Goal: Task Accomplishment & Management: Complete application form

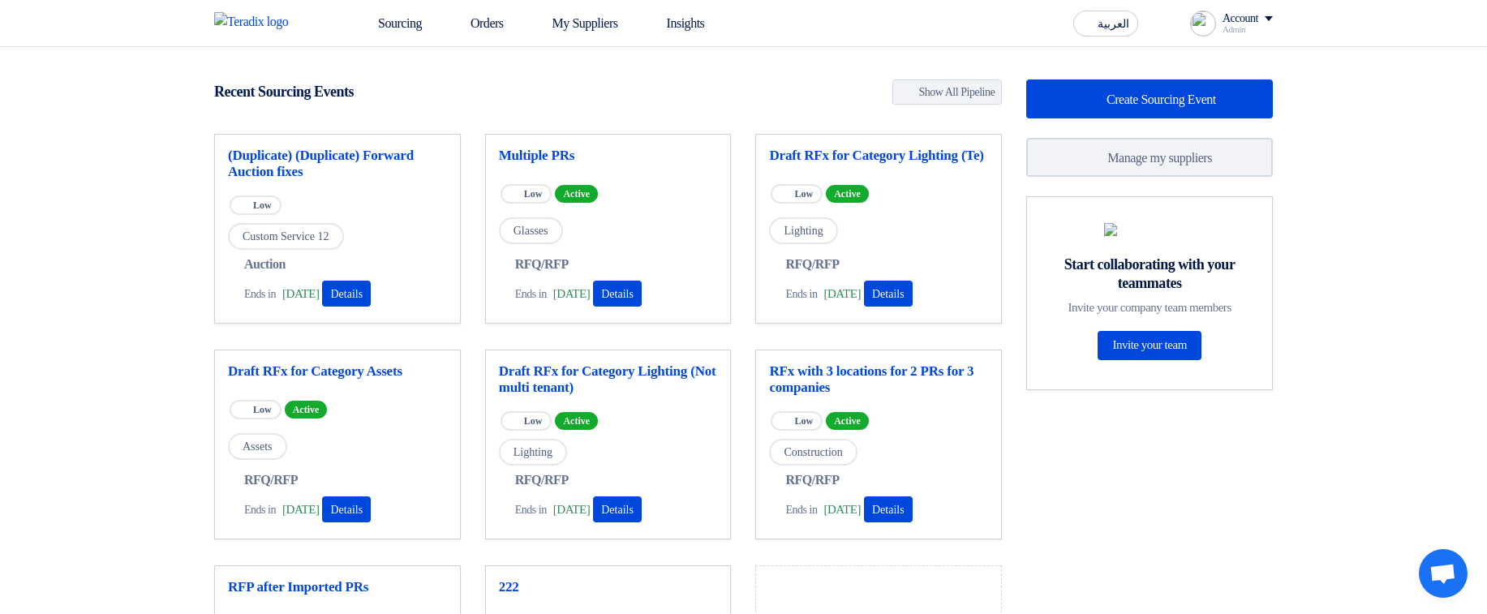
click at [758, 74] on section "42 RFx remaining 71 Auctions remaining Create Sourcing Event" at bounding box center [743, 456] width 1487 height 819
click at [387, 20] on link "Sourcing" at bounding box center [388, 24] width 92 height 36
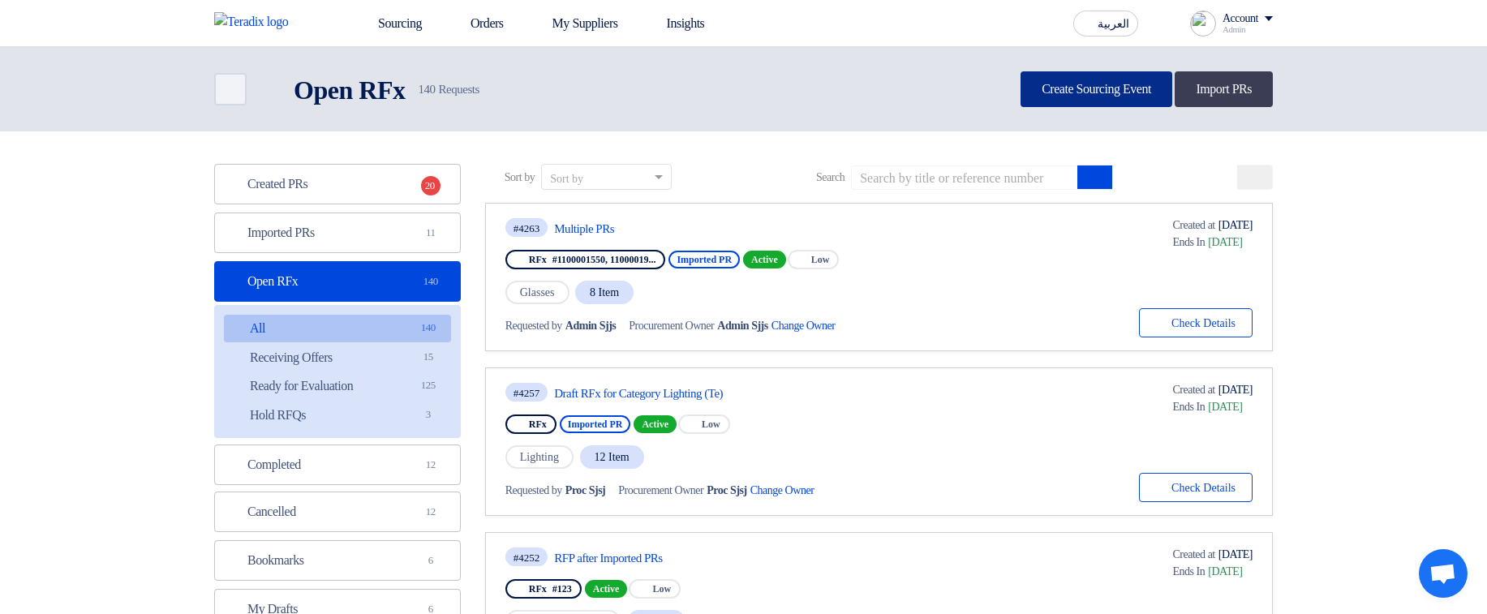
click at [1067, 83] on link "Create Sourcing Event" at bounding box center [1097, 89] width 152 height 36
click at [1218, 41] on div "Sourcing Orders My Suppliers Insights العربية ع you have new offer for 'RFP aft…" at bounding box center [743, 23] width 1083 height 46
click at [1258, 23] on div "Account" at bounding box center [1241, 19] width 36 height 14
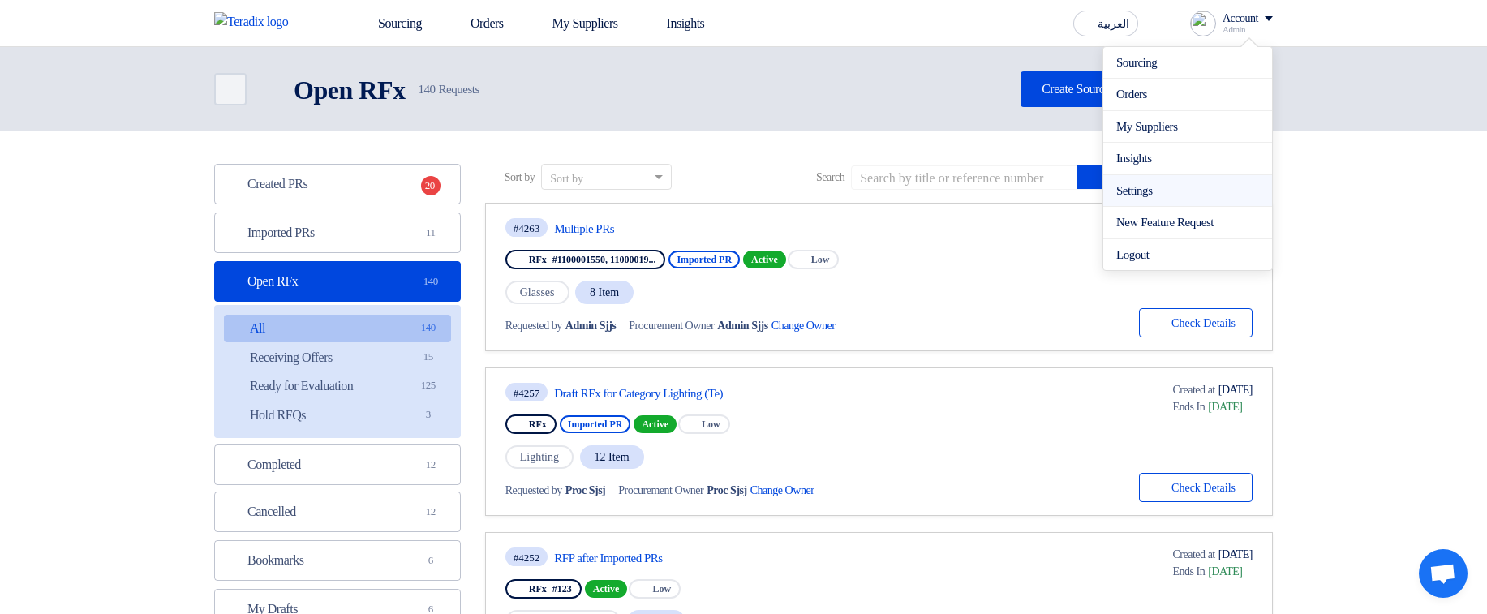
click at [1147, 187] on link "Settings" at bounding box center [1187, 191] width 143 height 19
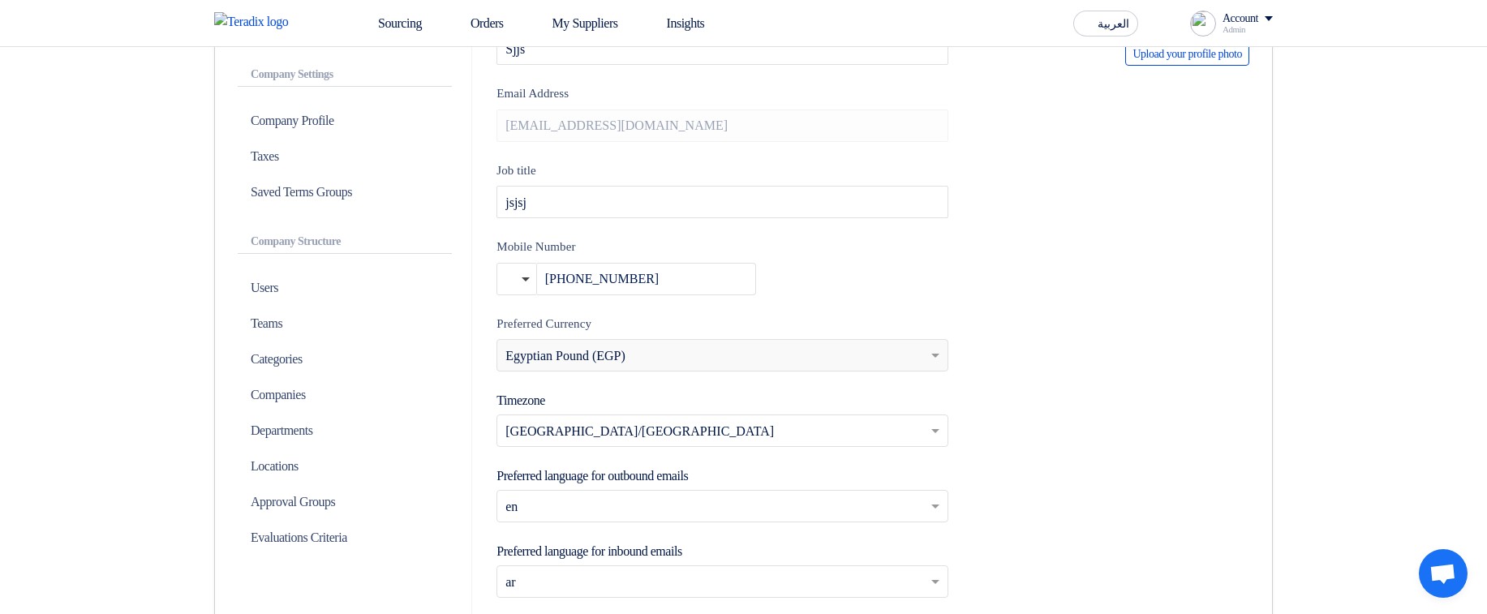
scroll to position [285, 0]
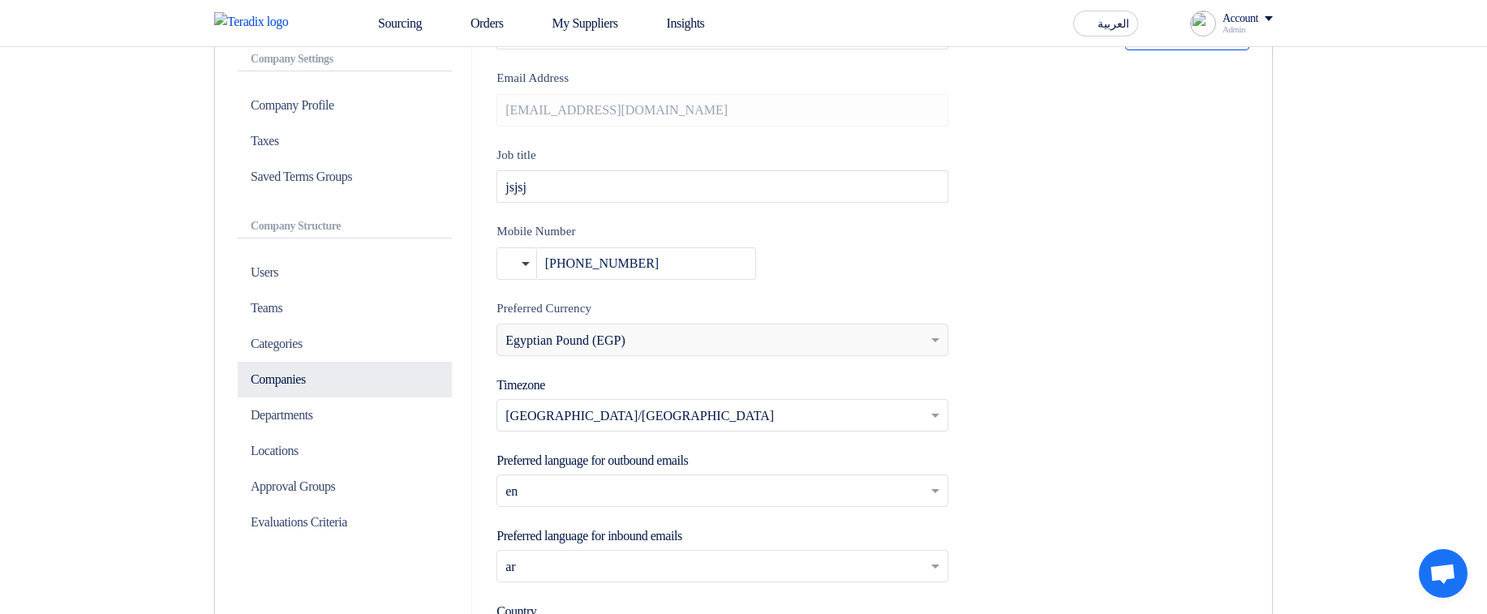
click at [331, 377] on p "Companies" at bounding box center [345, 380] width 214 height 36
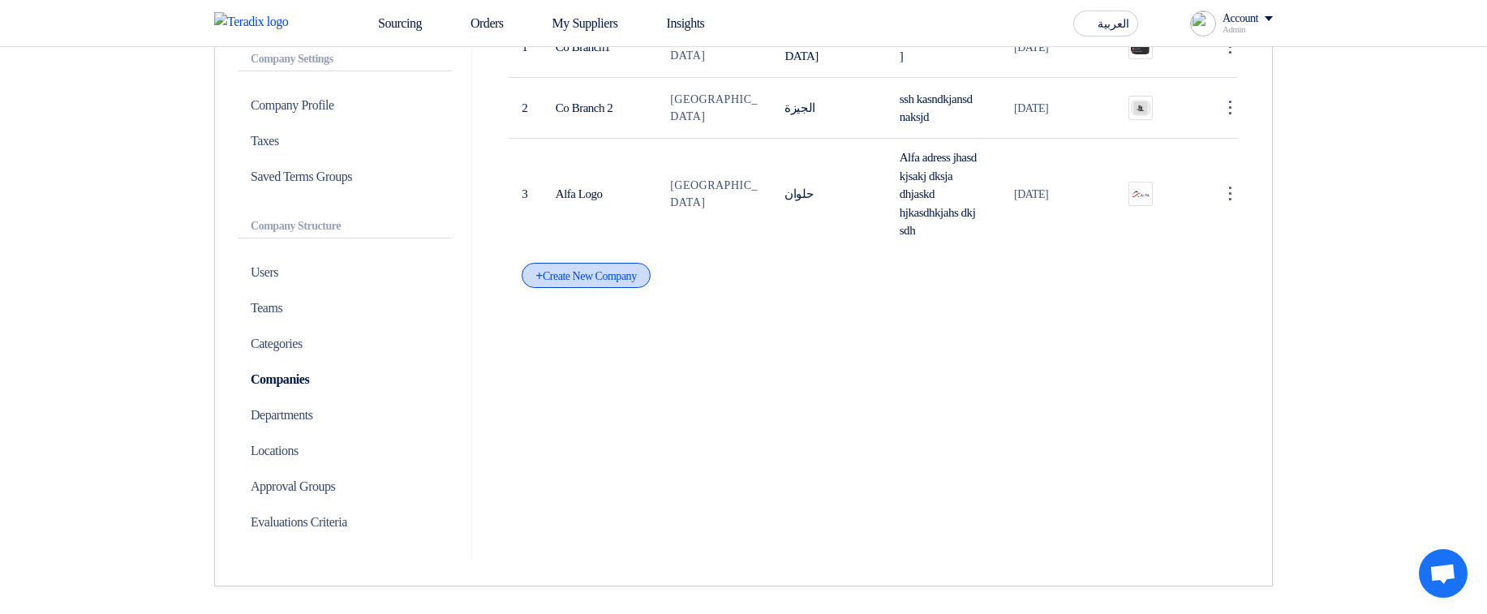
scroll to position [73, 0]
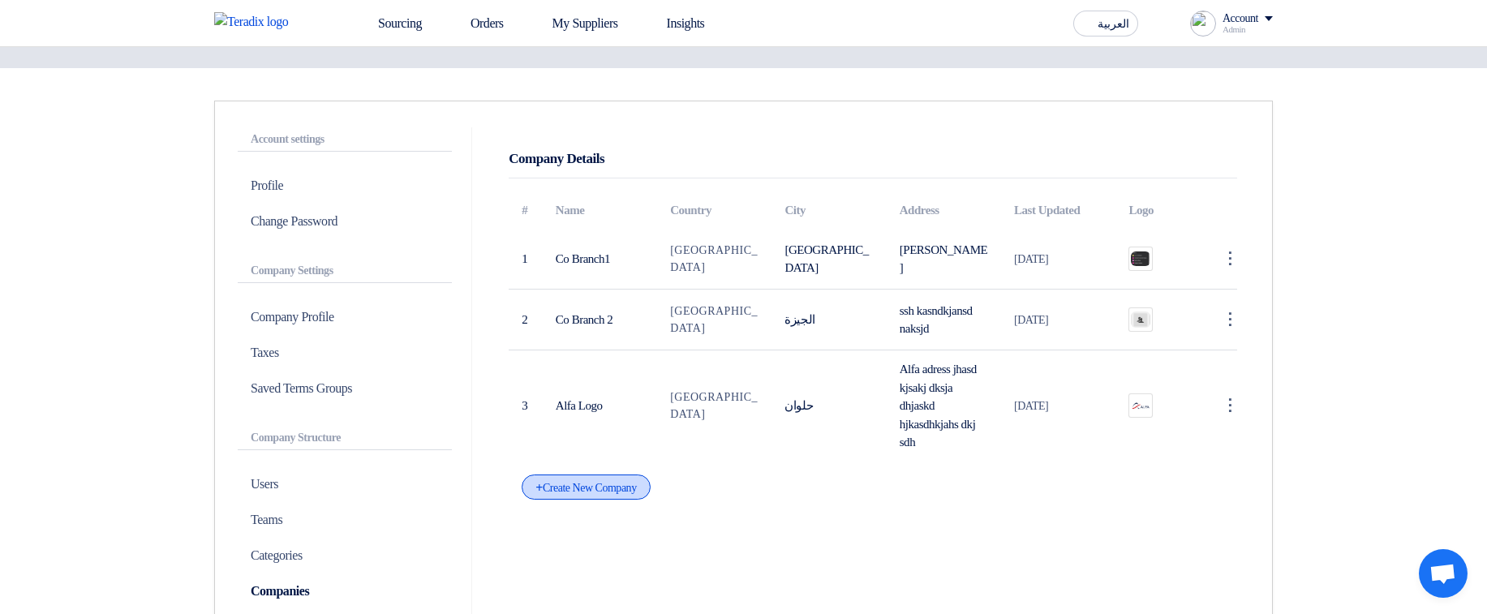
click at [591, 500] on div "+ Create New Company" at bounding box center [586, 487] width 128 height 25
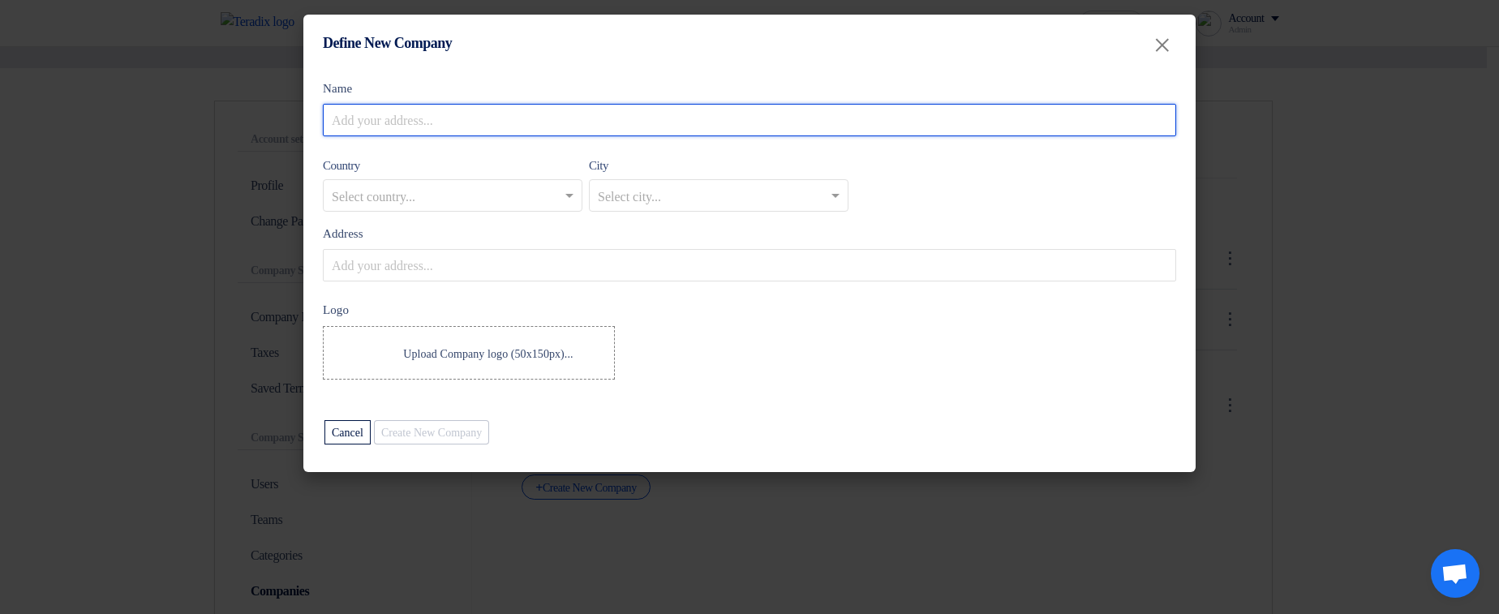
click at [515, 115] on input "Name" at bounding box center [749, 120] width 853 height 32
type input "Company Without logo"
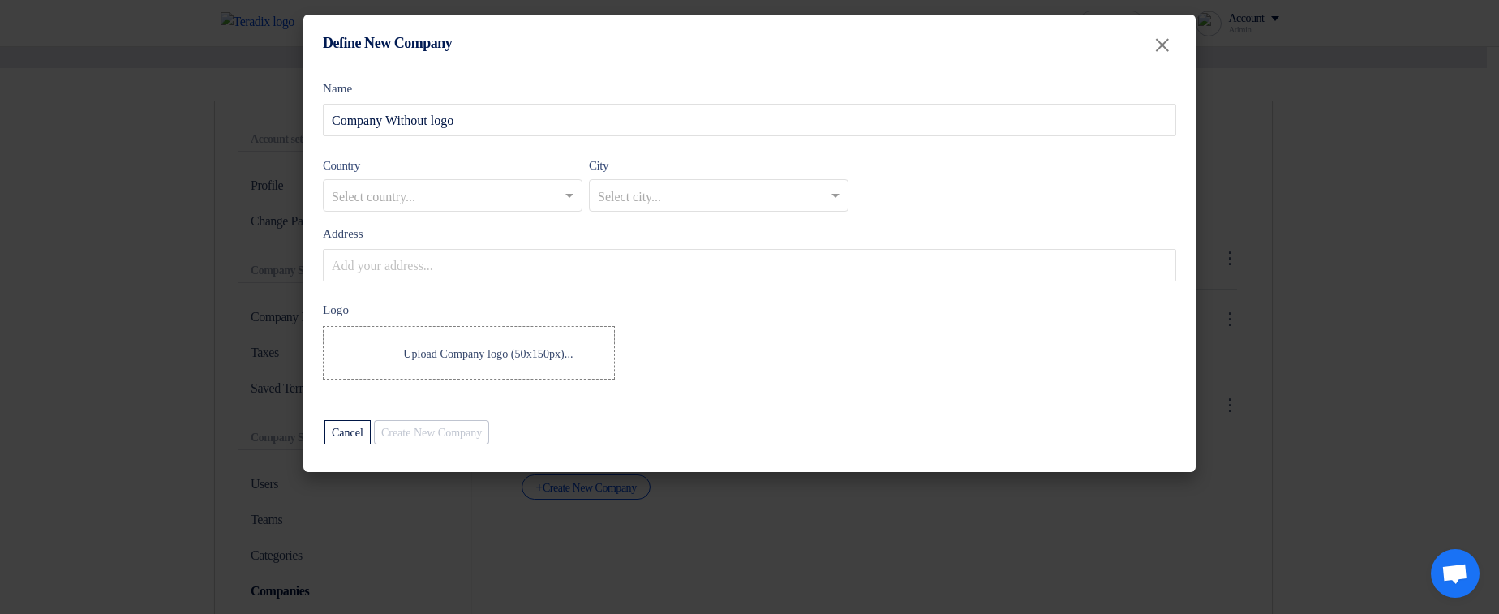
click at [434, 200] on input "text" at bounding box center [445, 196] width 226 height 27
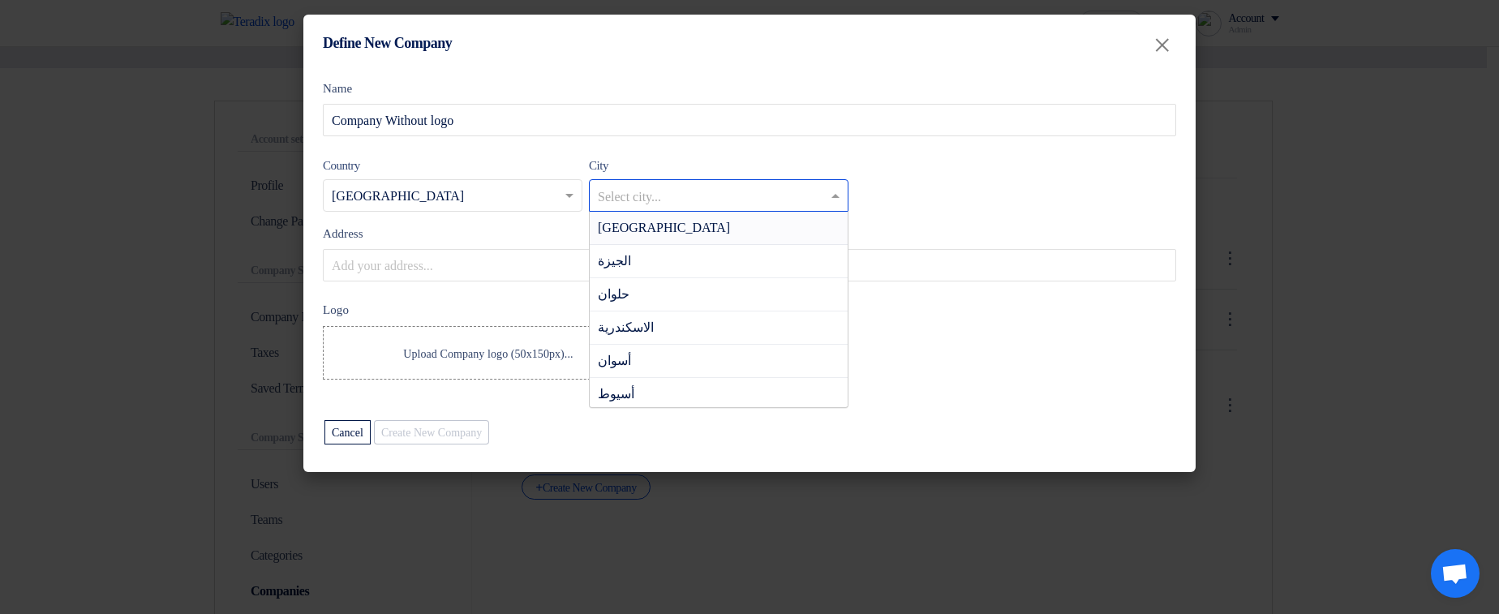
click at [647, 200] on input "text" at bounding box center [711, 196] width 226 height 27
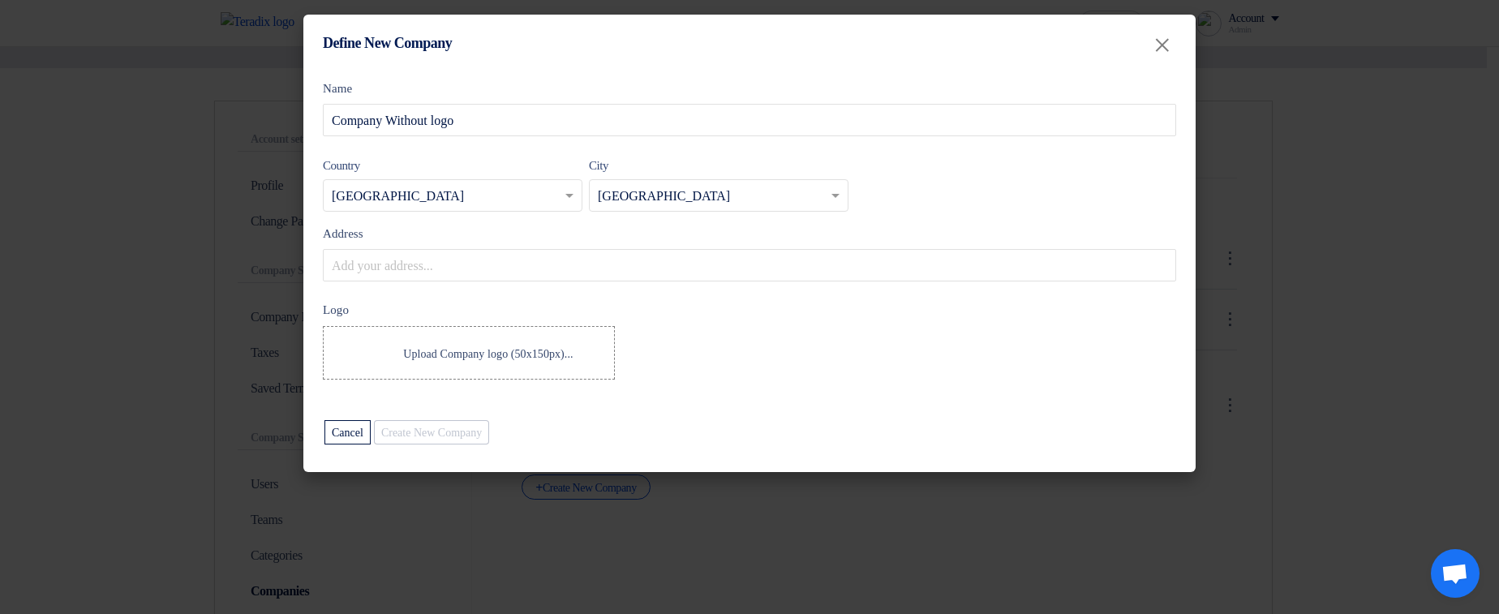
click at [550, 283] on form "Name Company Without logo Country Select country... × [GEOGRAPHIC_DATA] × City …" at bounding box center [749, 263] width 853 height 367
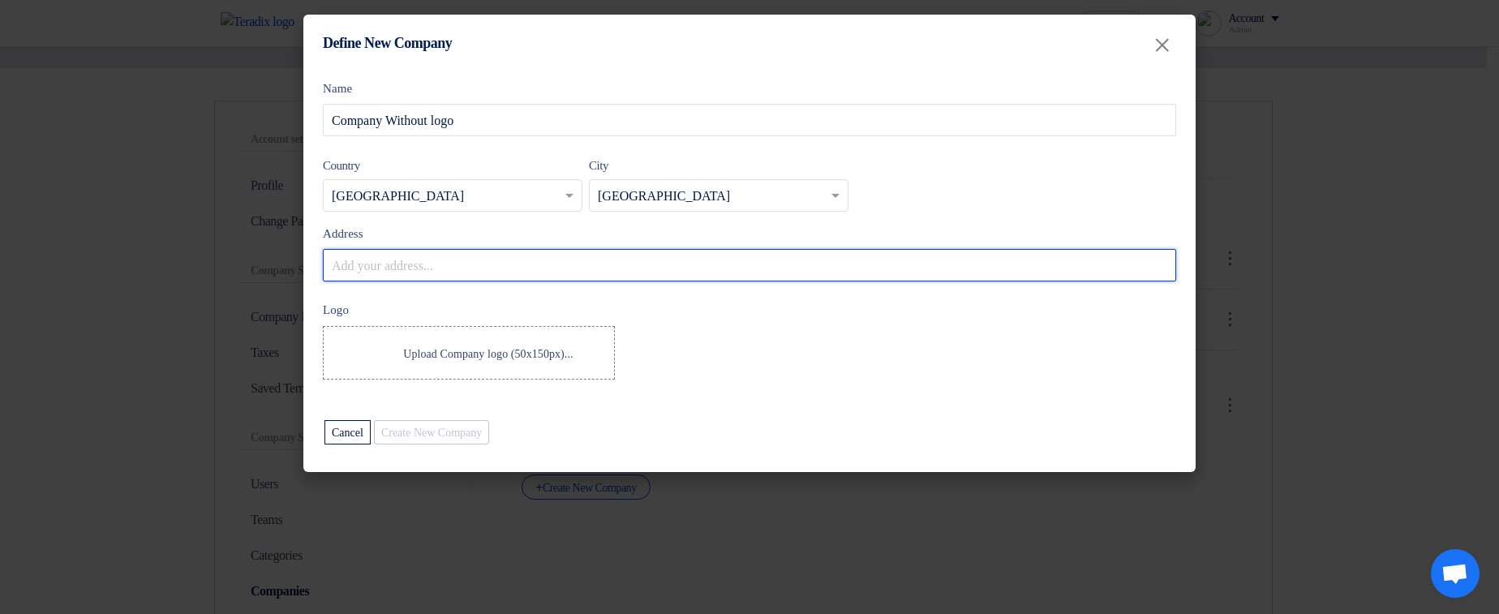
click at [492, 262] on input "Address" at bounding box center [749, 265] width 853 height 32
type input "First [DATE],W339+F2G, First [DATE], [GEOGRAPHIC_DATA], [GEOGRAPHIC_DATA], [GEO…"
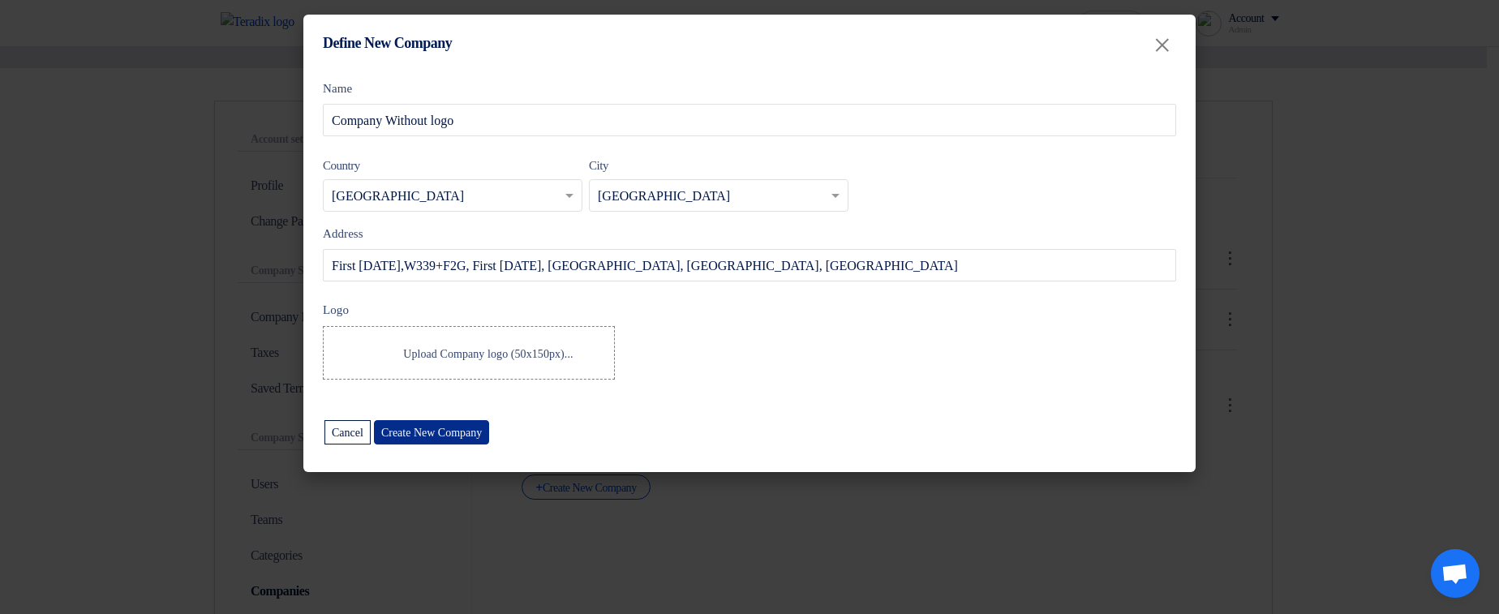
click at [446, 431] on button "Create New Company" at bounding box center [431, 432] width 115 height 24
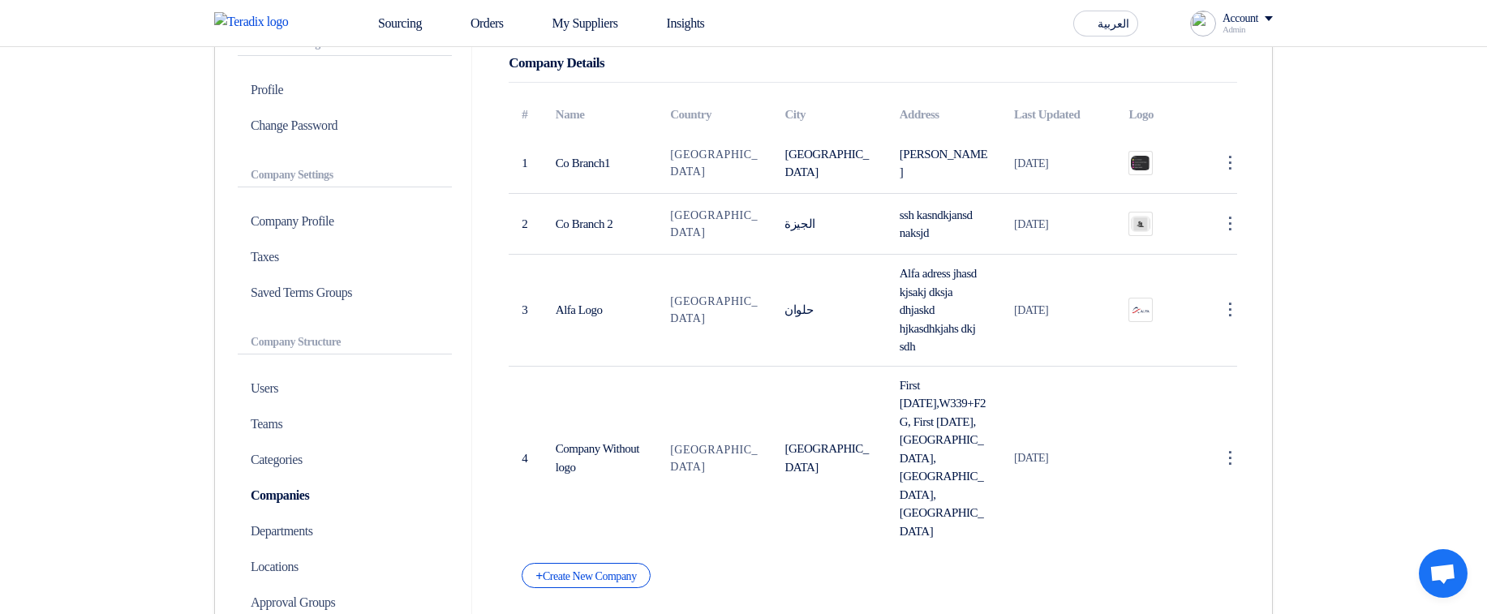
scroll to position [187, 0]
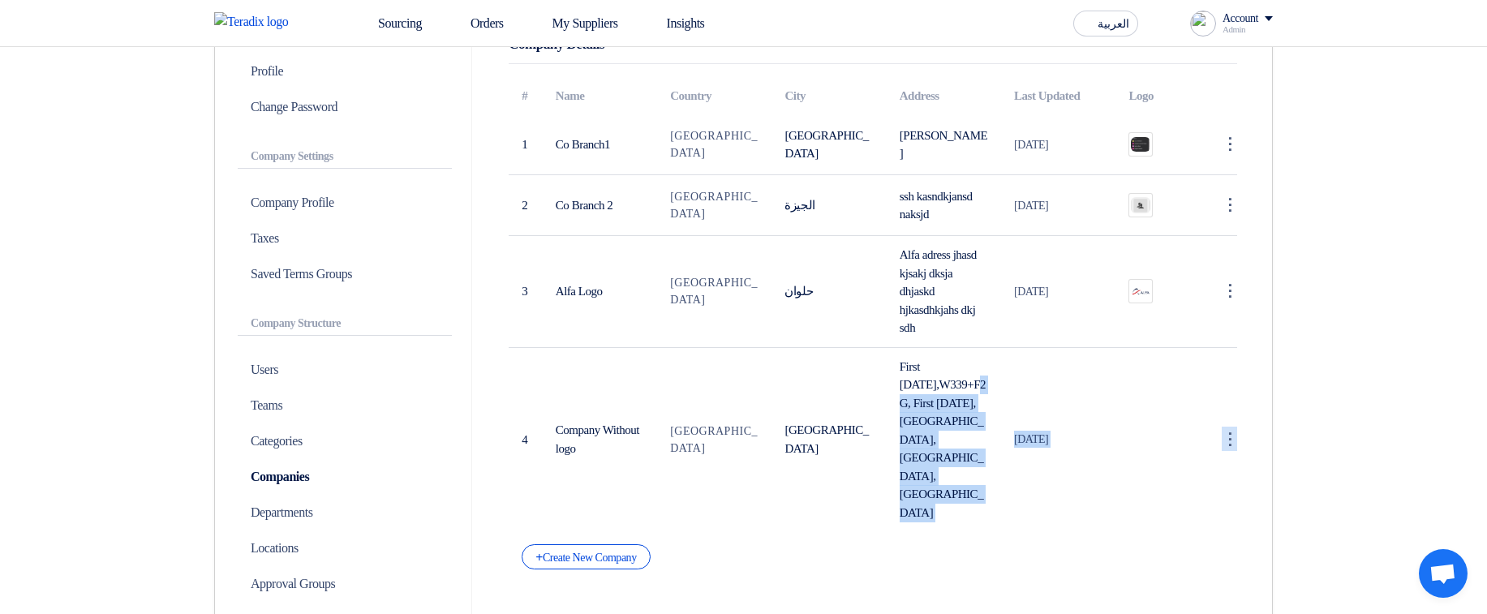
drag, startPoint x: 935, startPoint y: 372, endPoint x: 965, endPoint y: 535, distance: 166.0
click at [965, 535] on div "# Name Country City Address Last Updated Logo 1 Co Branch1 [GEOGRAPHIC_DATA] [G…" at bounding box center [873, 323] width 729 height 493
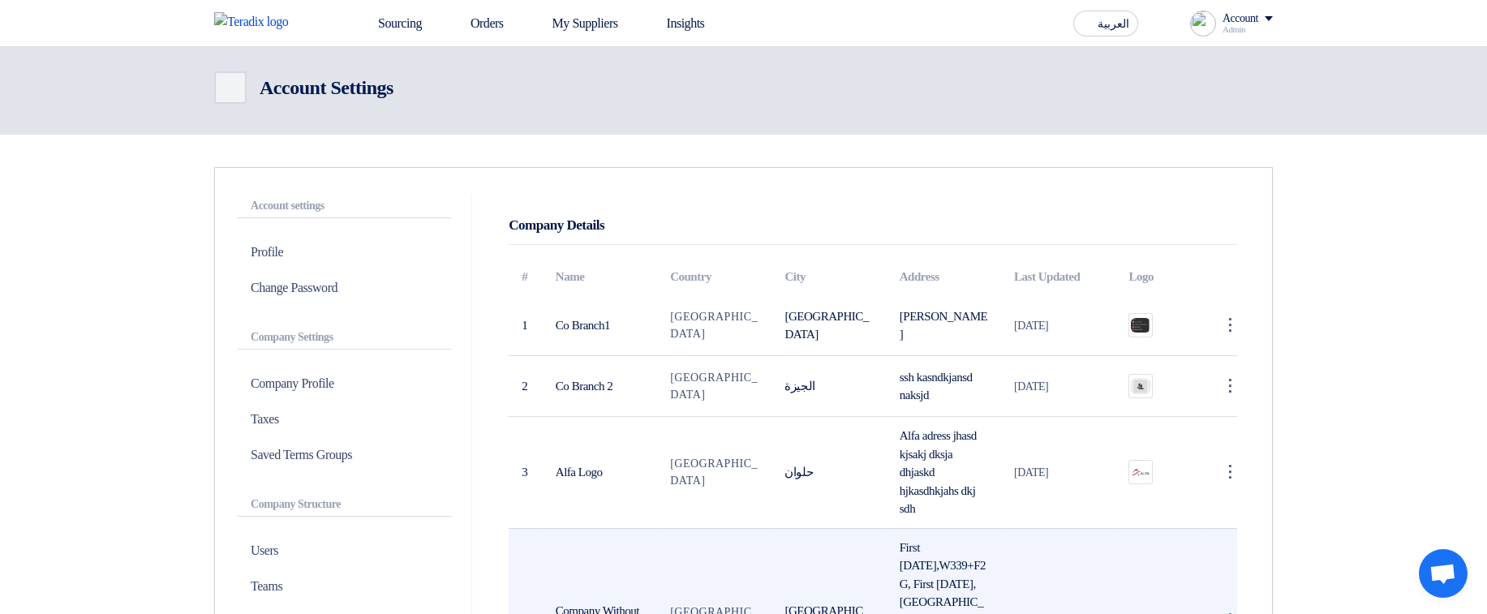
scroll to position [6, 0]
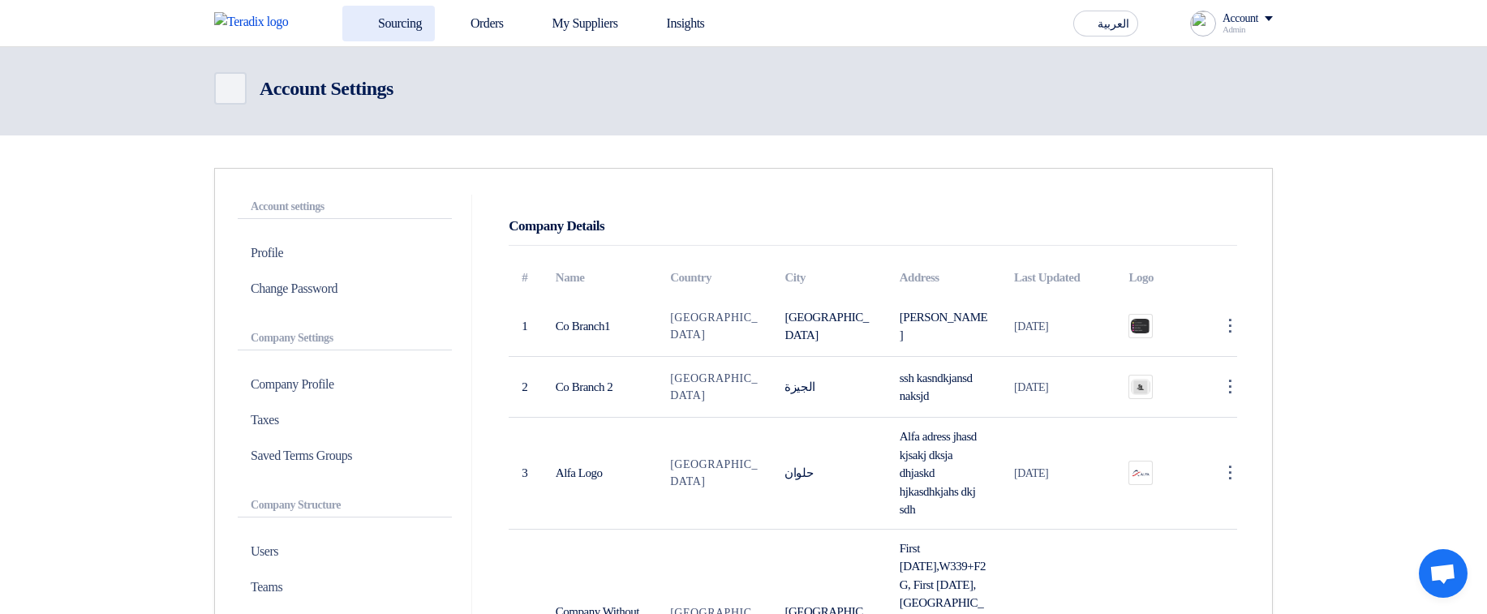
click at [383, 19] on link "Sourcing" at bounding box center [388, 24] width 92 height 36
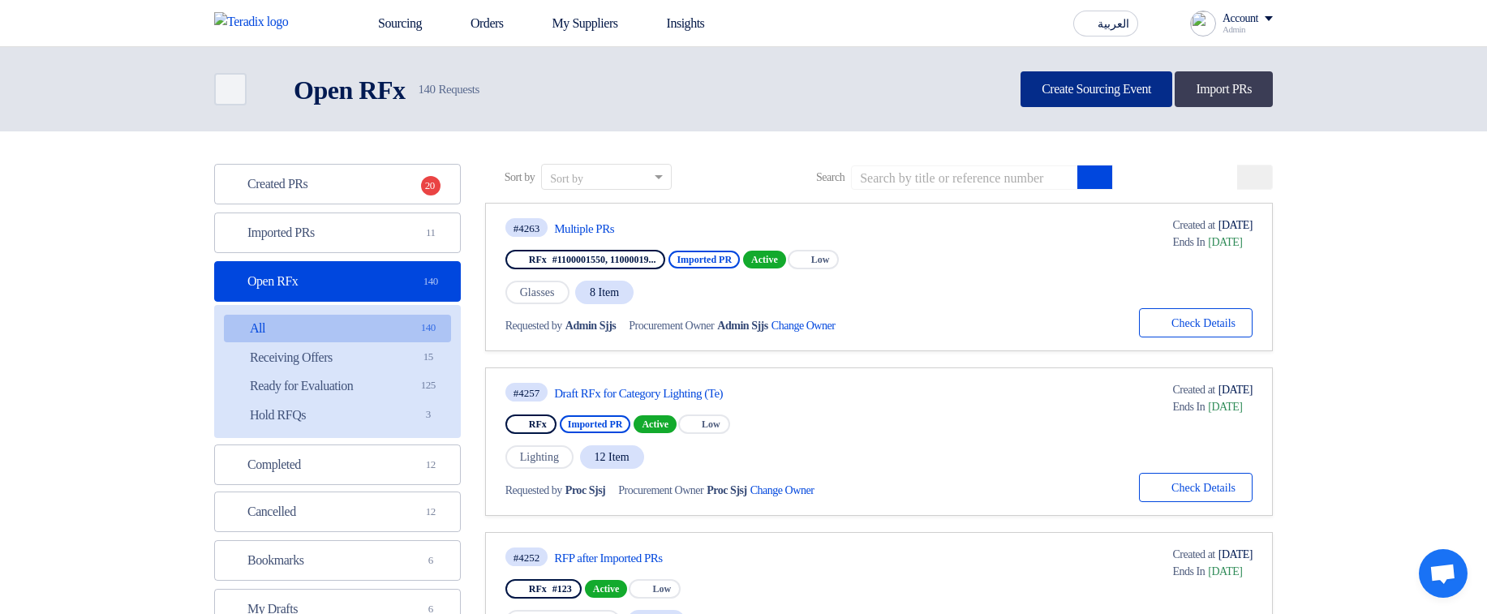
click at [1071, 103] on link "Create Sourcing Event" at bounding box center [1097, 89] width 152 height 36
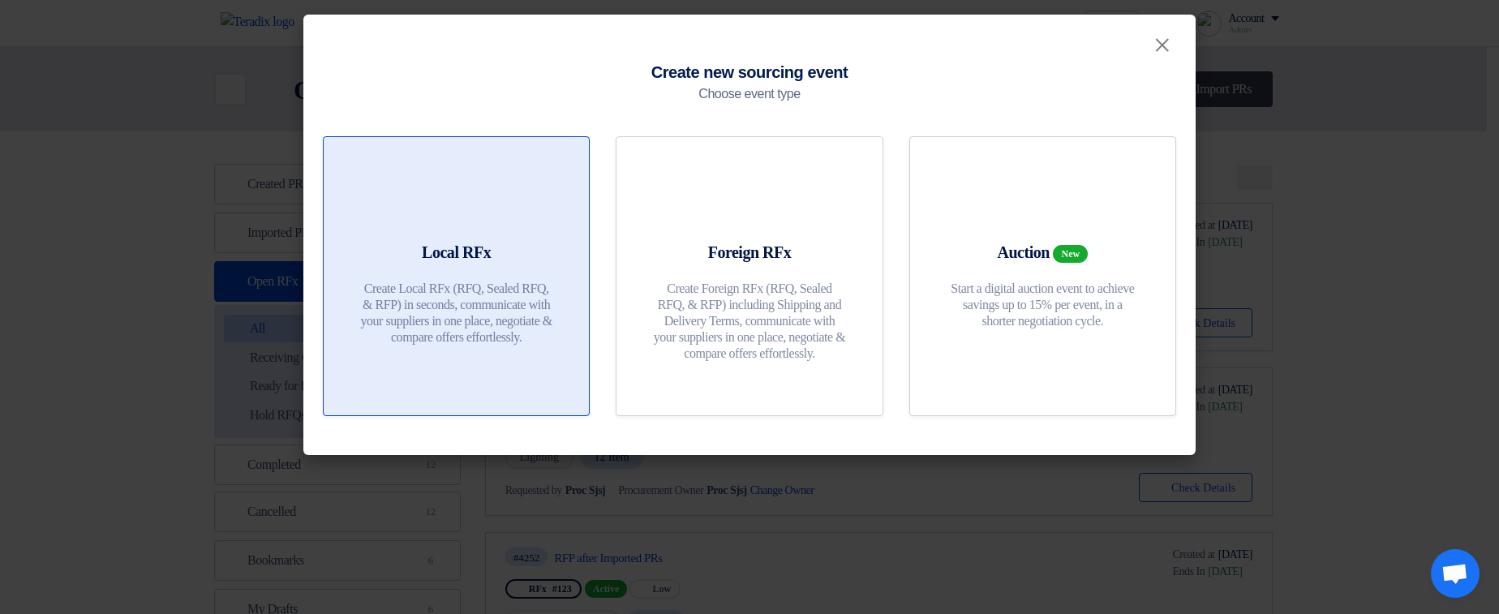
click at [361, 307] on p "Create Local RFx (RFQ, Sealed RFQ, & RFP) in seconds, communicate with your sup…" at bounding box center [456, 313] width 195 height 65
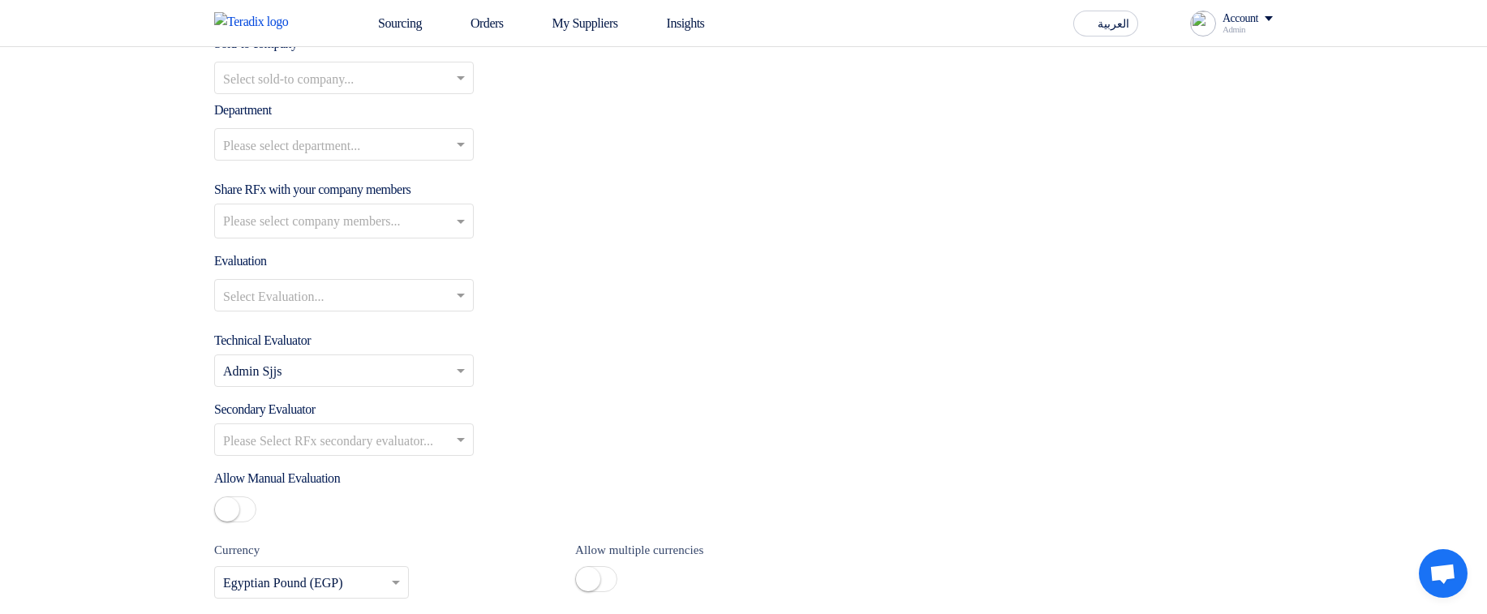
scroll to position [1825, 0]
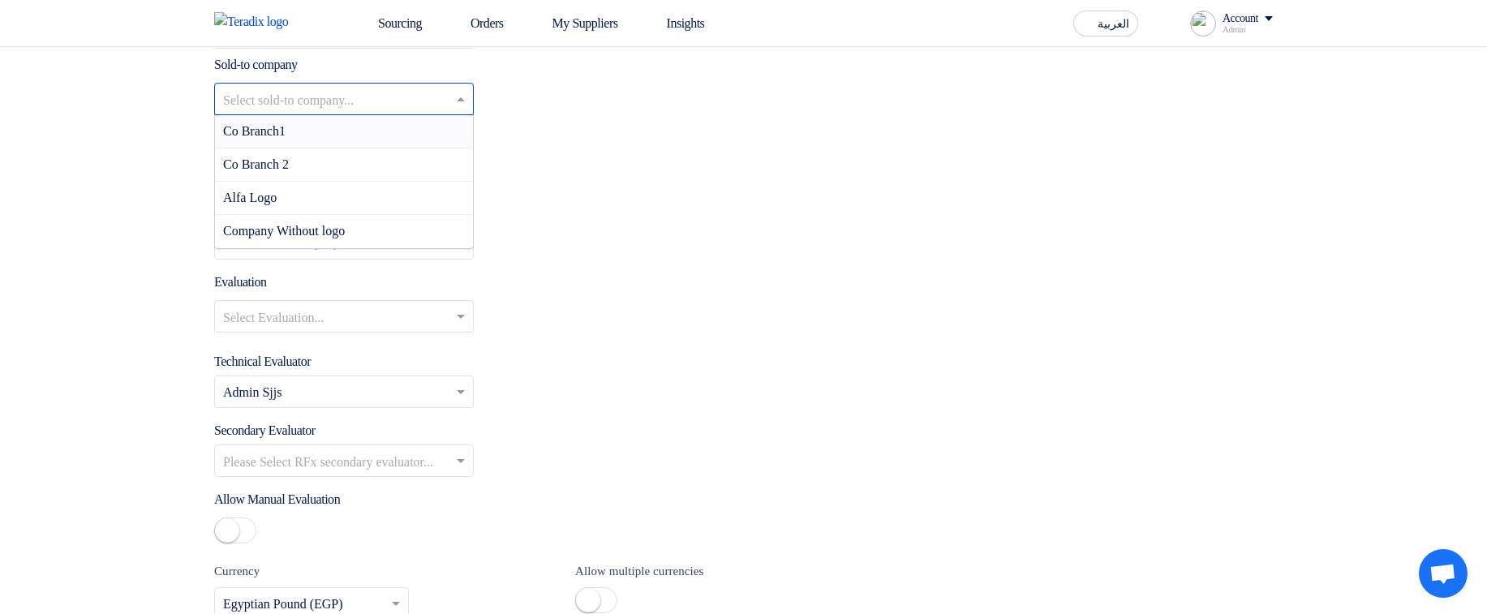
click at [379, 101] on input "text" at bounding box center [336, 101] width 226 height 27
click at [315, 238] on span "Company Without logo" at bounding box center [284, 231] width 122 height 14
